Goal: Information Seeking & Learning: Check status

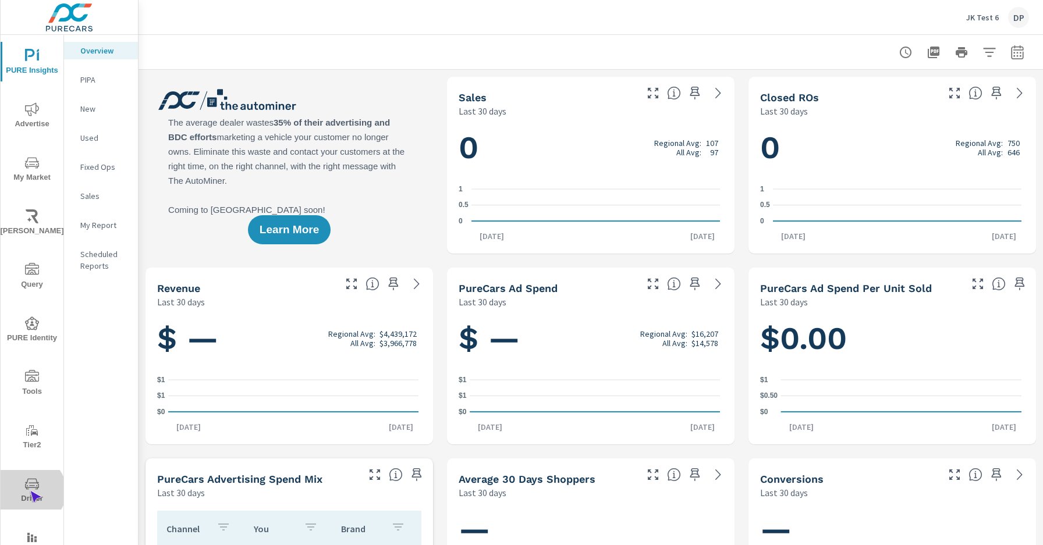
click at [30, 491] on span "Driver" at bounding box center [32, 491] width 56 height 29
